Goal: Transaction & Acquisition: Purchase product/service

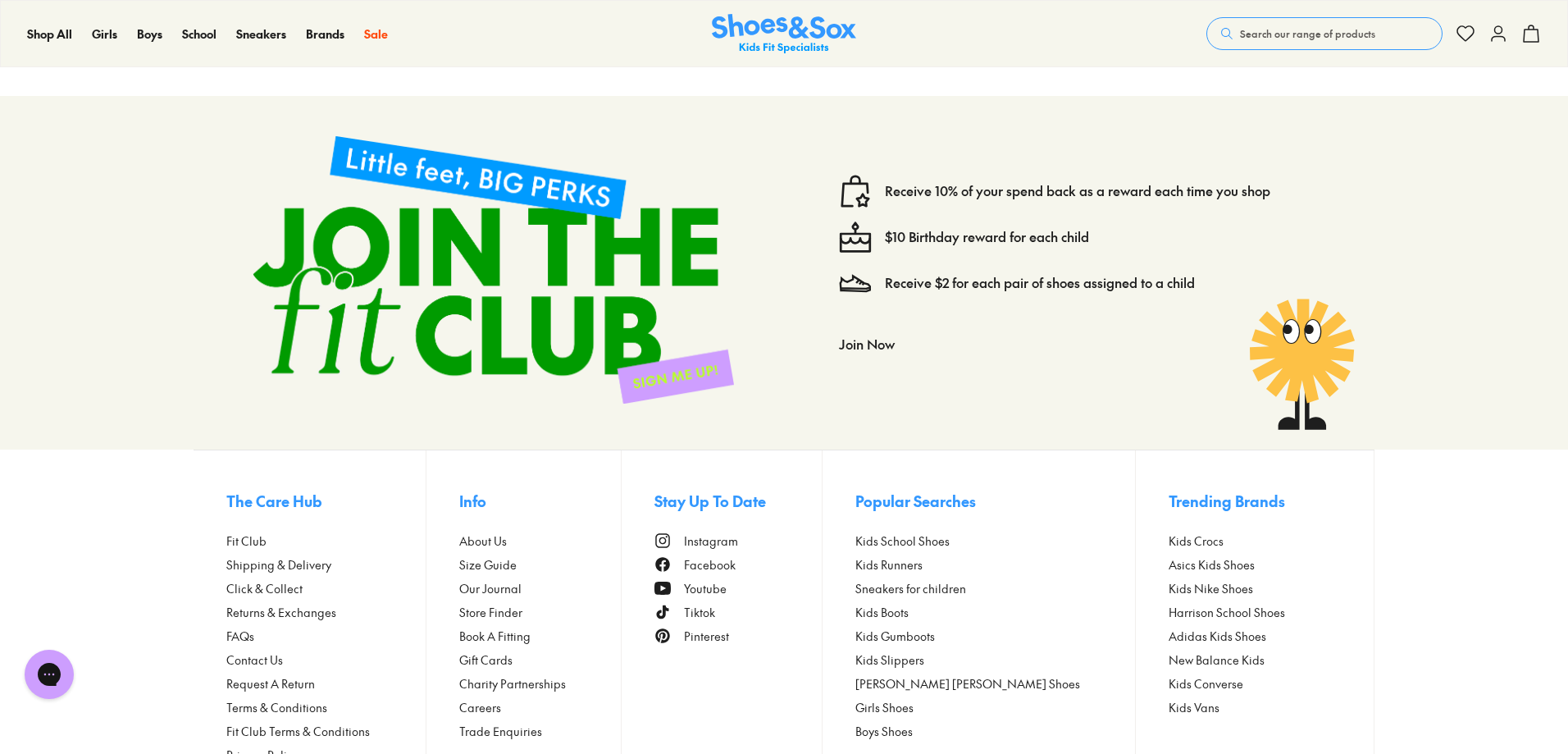
scroll to position [2121, 0]
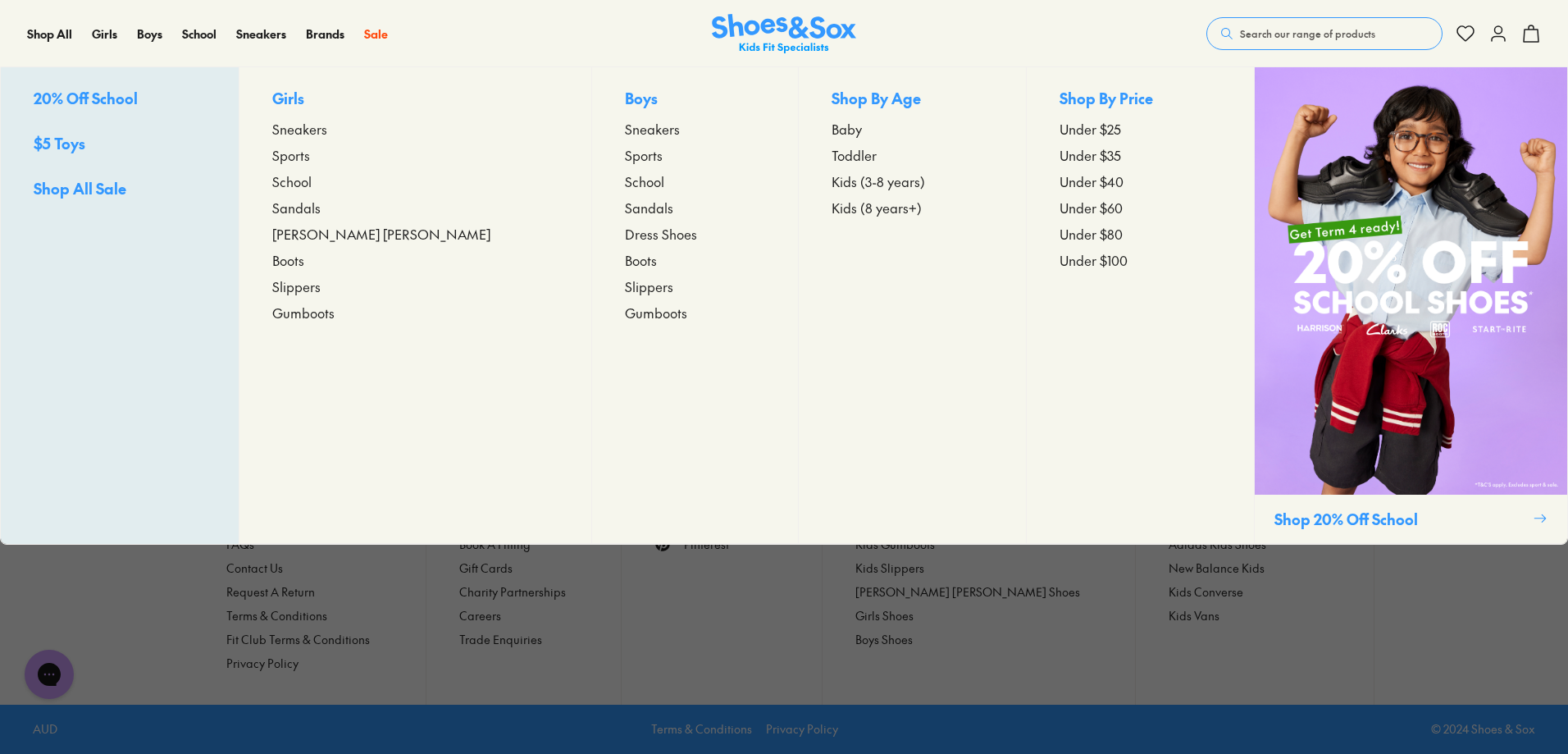
click at [831, 154] on span "Toddler" at bounding box center [854, 154] width 45 height 20
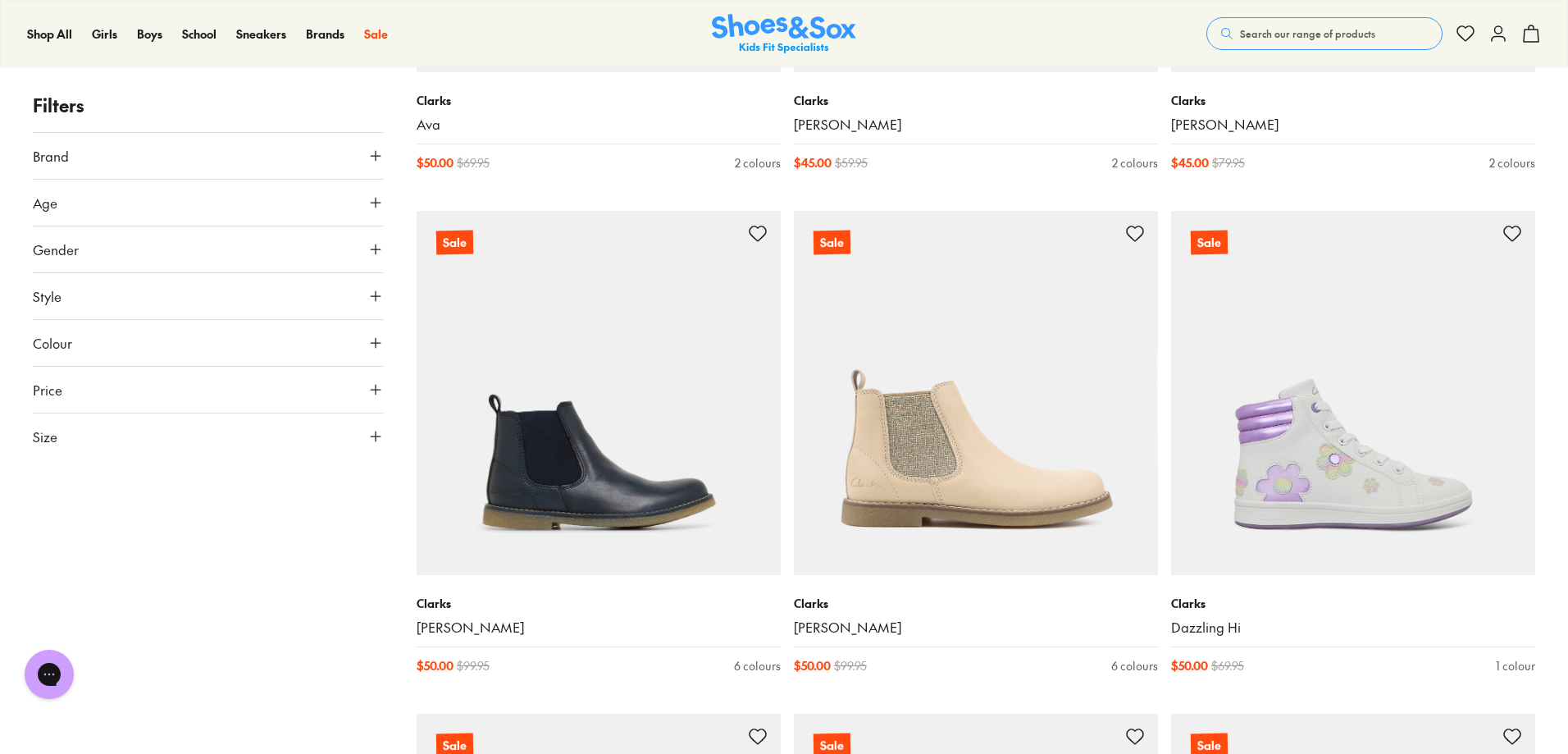
scroll to position [2133, 0]
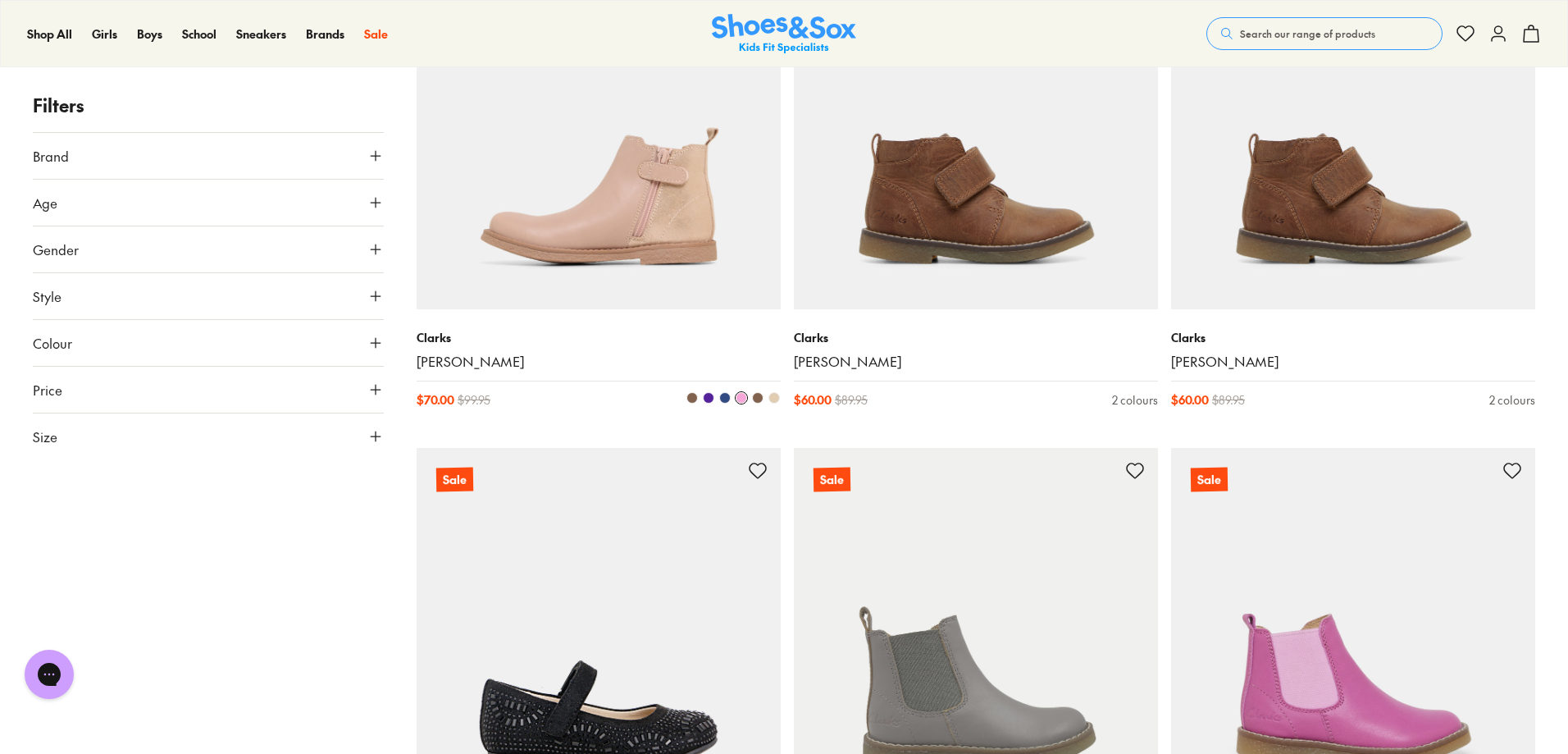
scroll to position [5741, 0]
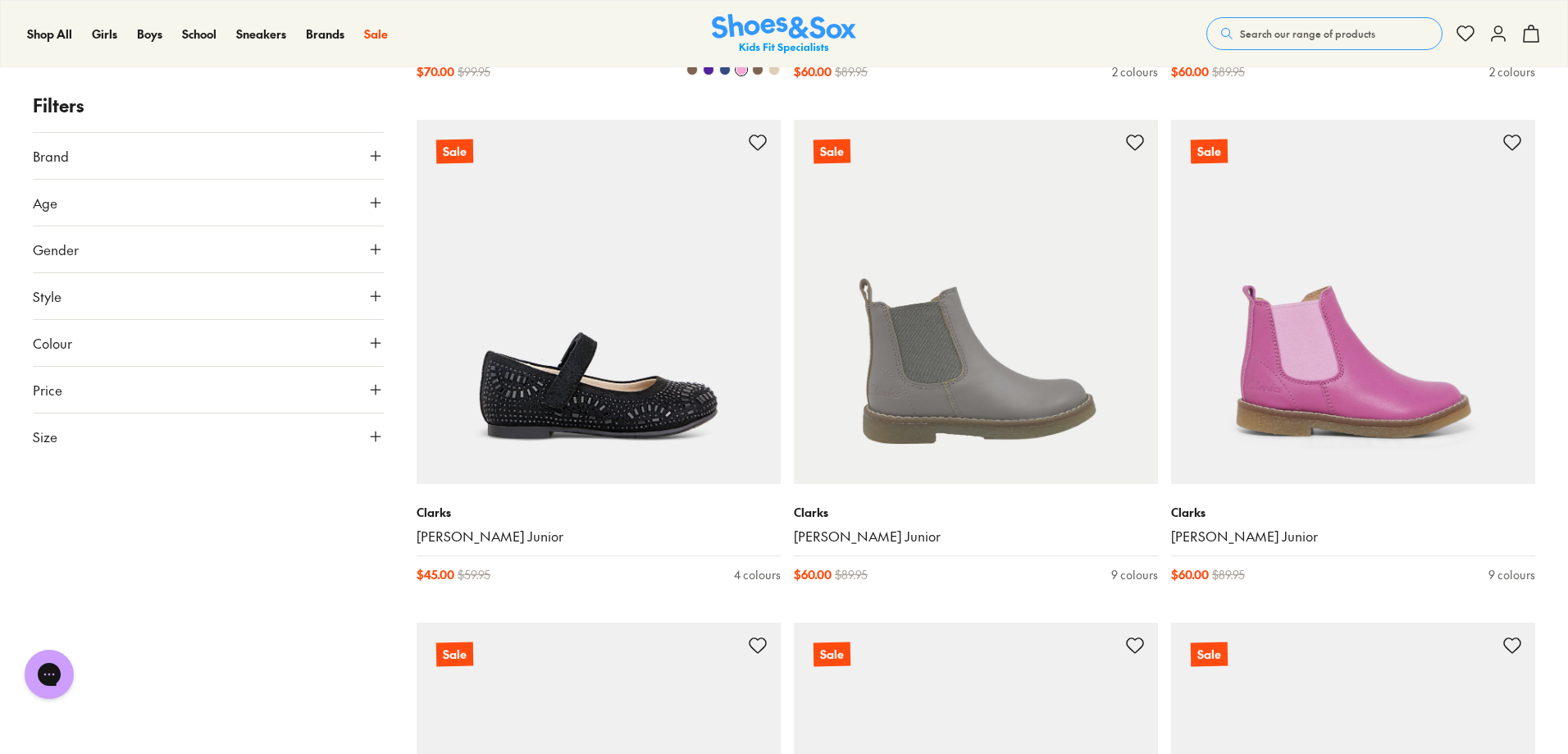
click at [628, 85] on div "Clarks Chelsea II $ 70.00 $ 99.95 6 colours" at bounding box center [599, 41] width 364 height 119
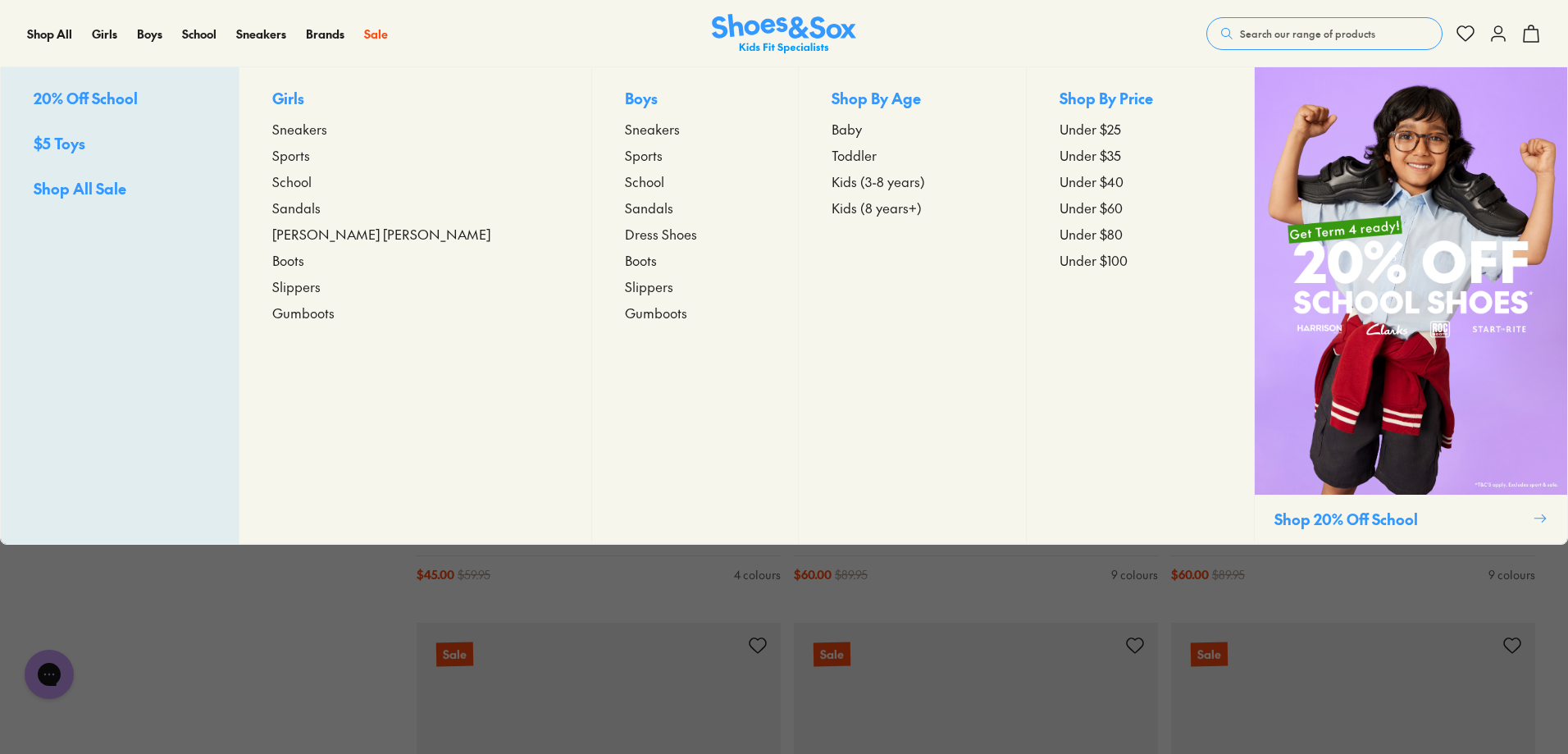
click at [66, 142] on span "$5 Toys" at bounding box center [60, 143] width 52 height 21
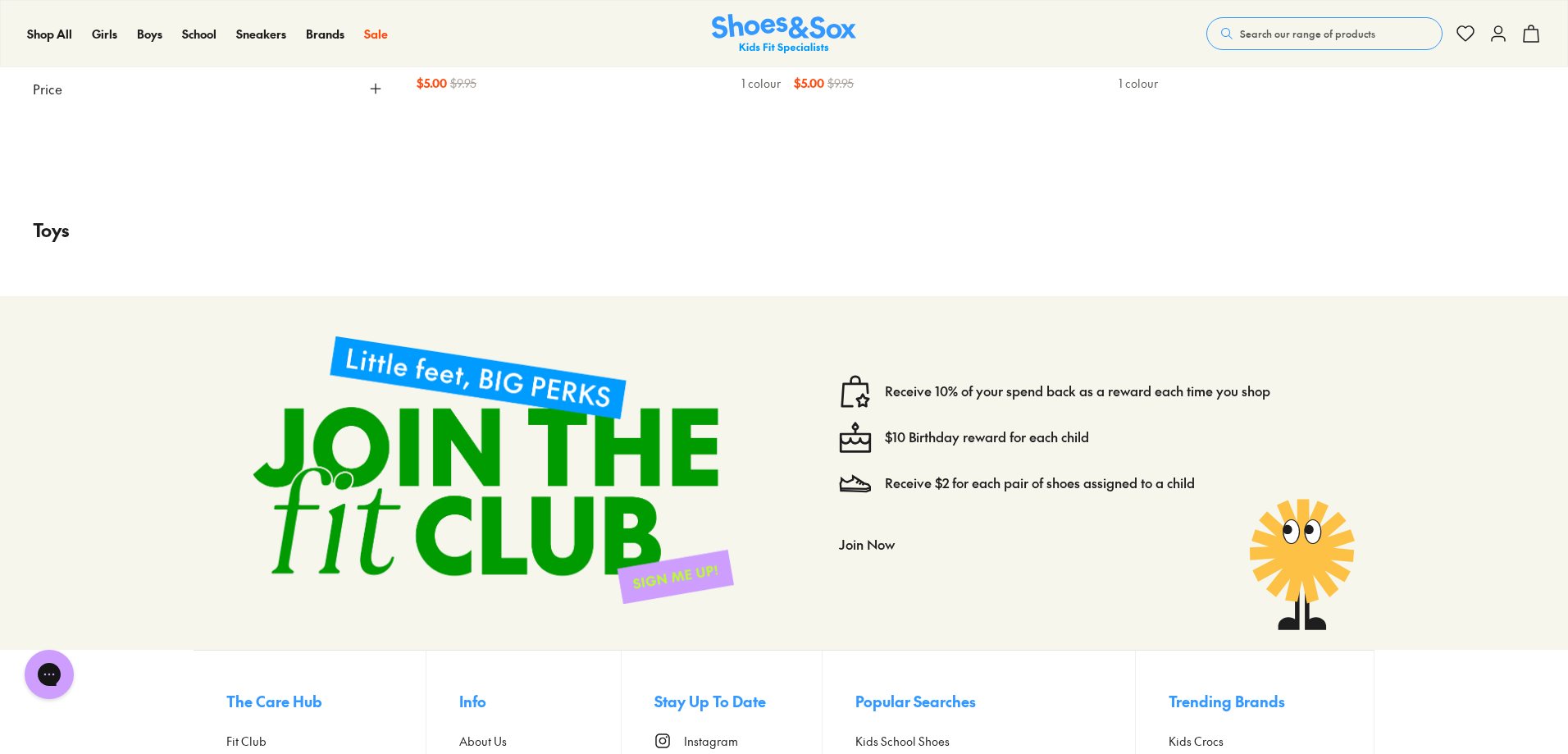
scroll to position [2215, 0]
